Goal: Check status: Check status

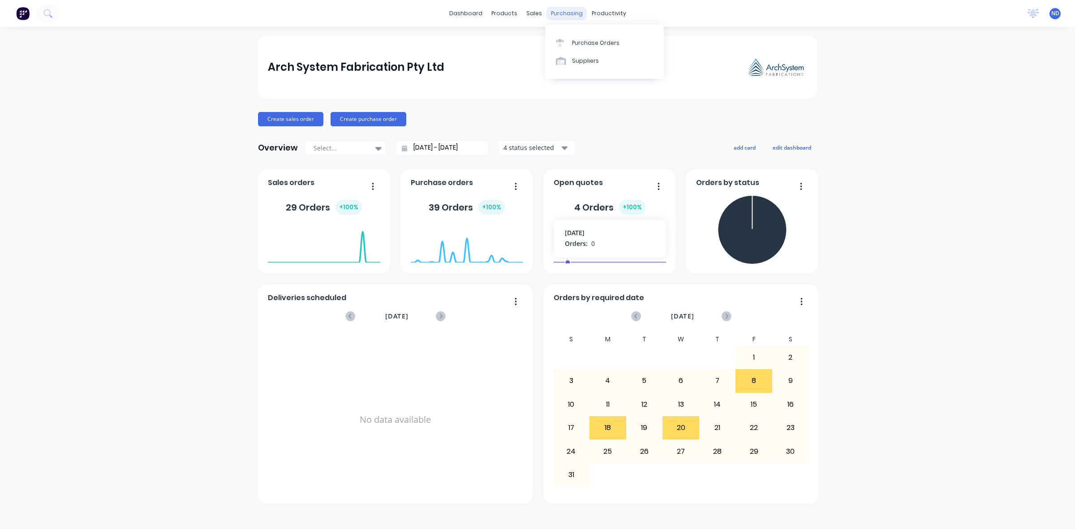
click at [567, 13] on div "purchasing" at bounding box center [566, 13] width 41 height 13
click at [583, 41] on div "Purchase Orders" at bounding box center [595, 43] width 47 height 8
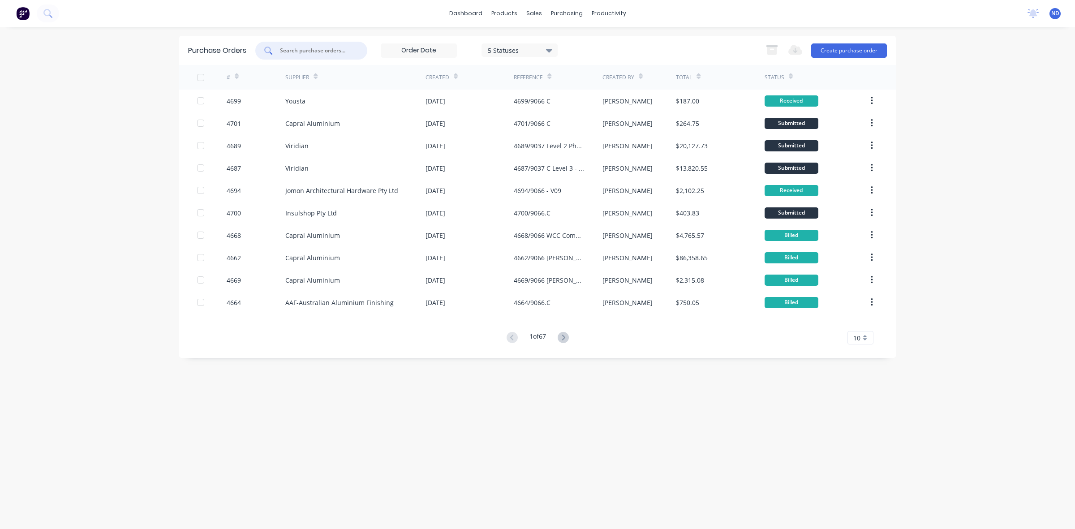
click at [314, 54] on input "text" at bounding box center [316, 50] width 74 height 9
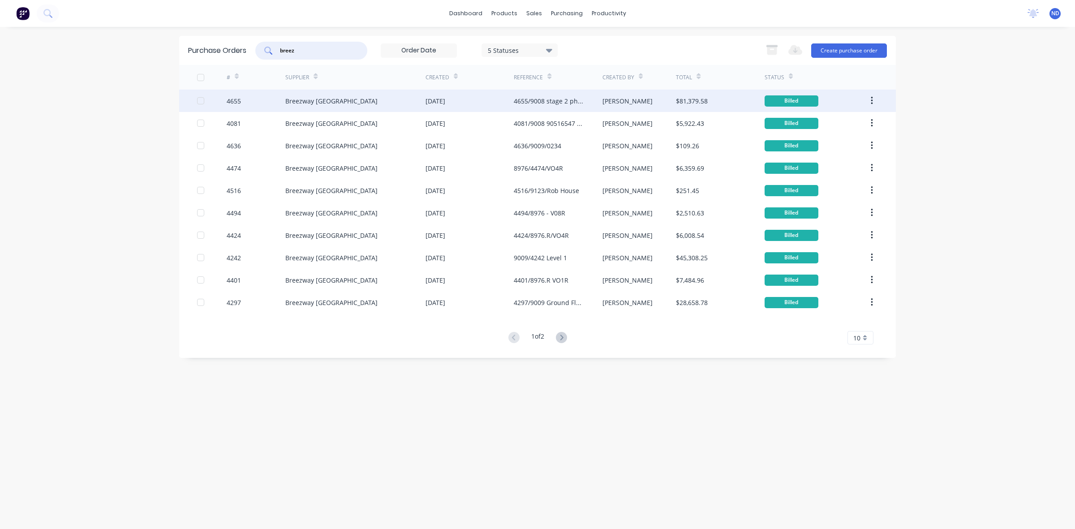
type input "breez"
click at [319, 105] on div "Breezway [GEOGRAPHIC_DATA]" at bounding box center [331, 100] width 92 height 9
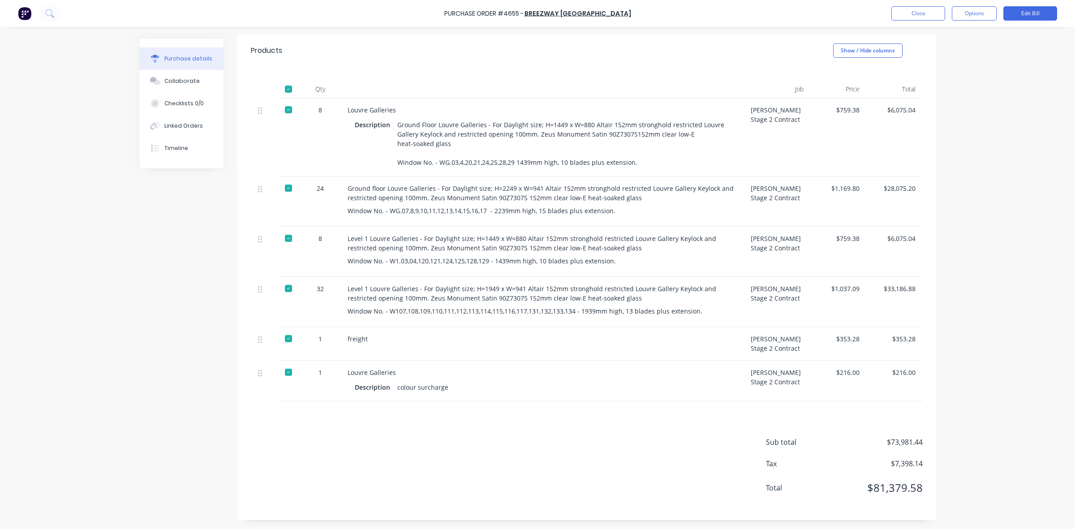
scroll to position [136, 0]
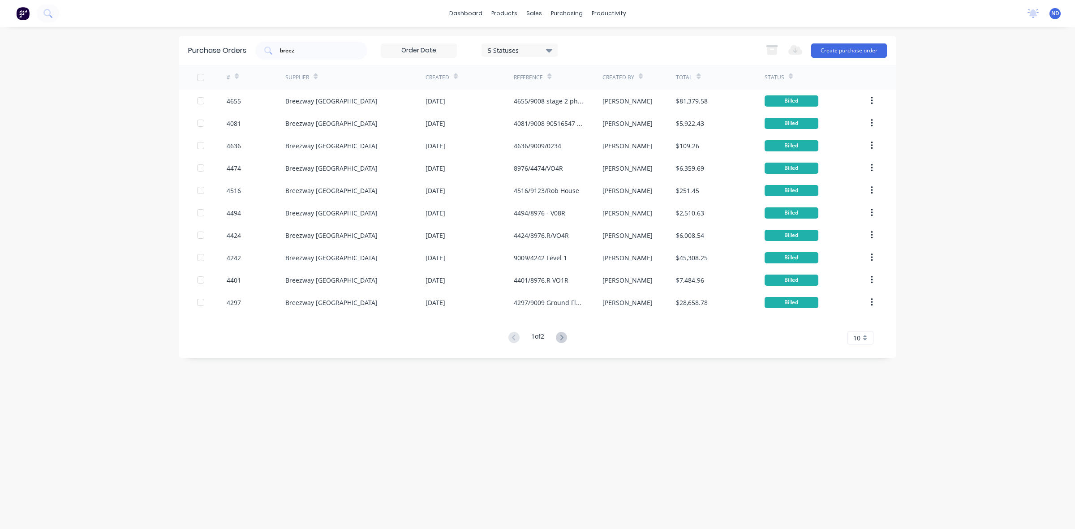
click at [455, 72] on div at bounding box center [456, 75] width 4 height 13
click at [455, 75] on icon at bounding box center [456, 76] width 4 height 7
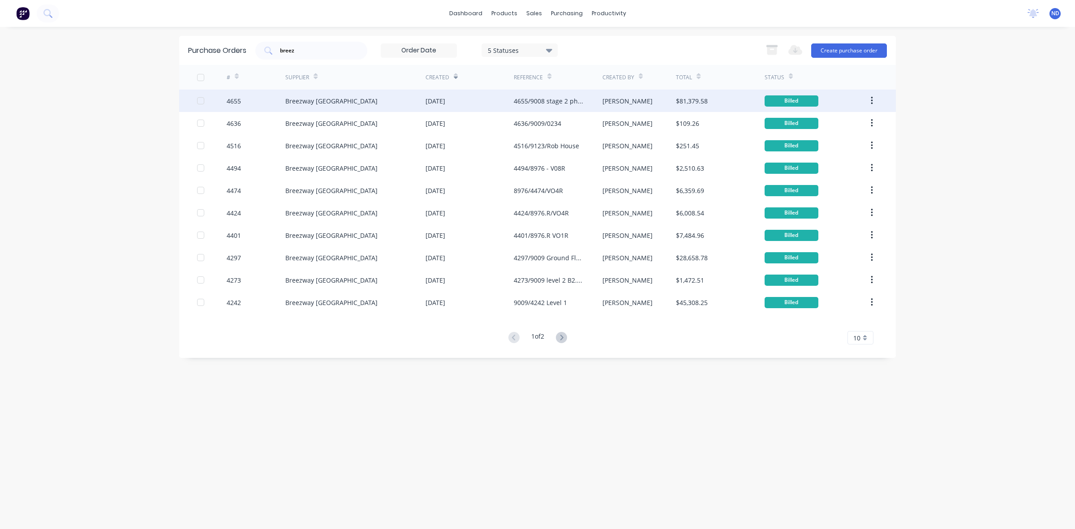
click at [441, 100] on div "[DATE]" at bounding box center [436, 100] width 20 height 9
type textarea "x"
